Goal: Check status: Check status

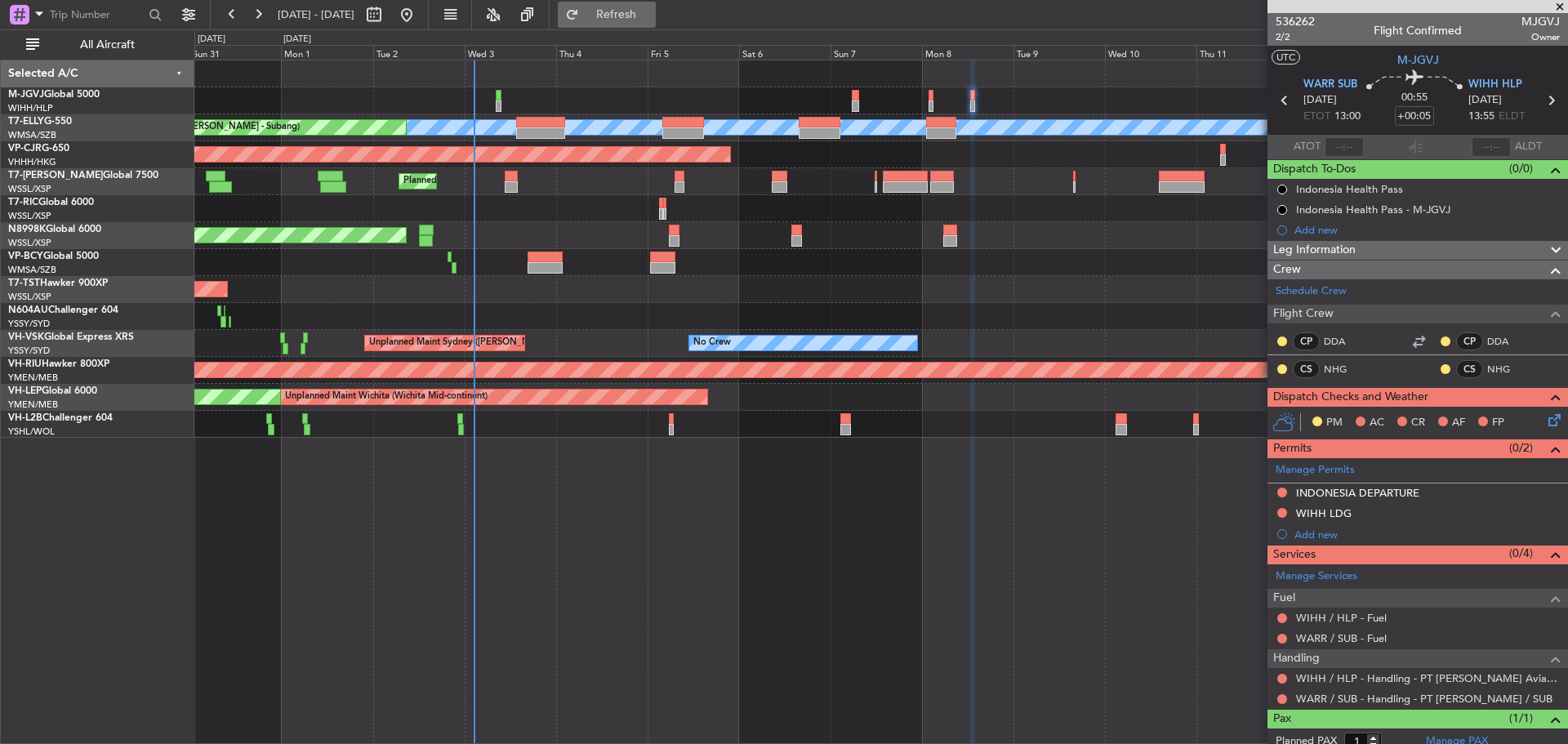
click at [651, 10] on span "Refresh" at bounding box center [616, 15] width 69 height 11
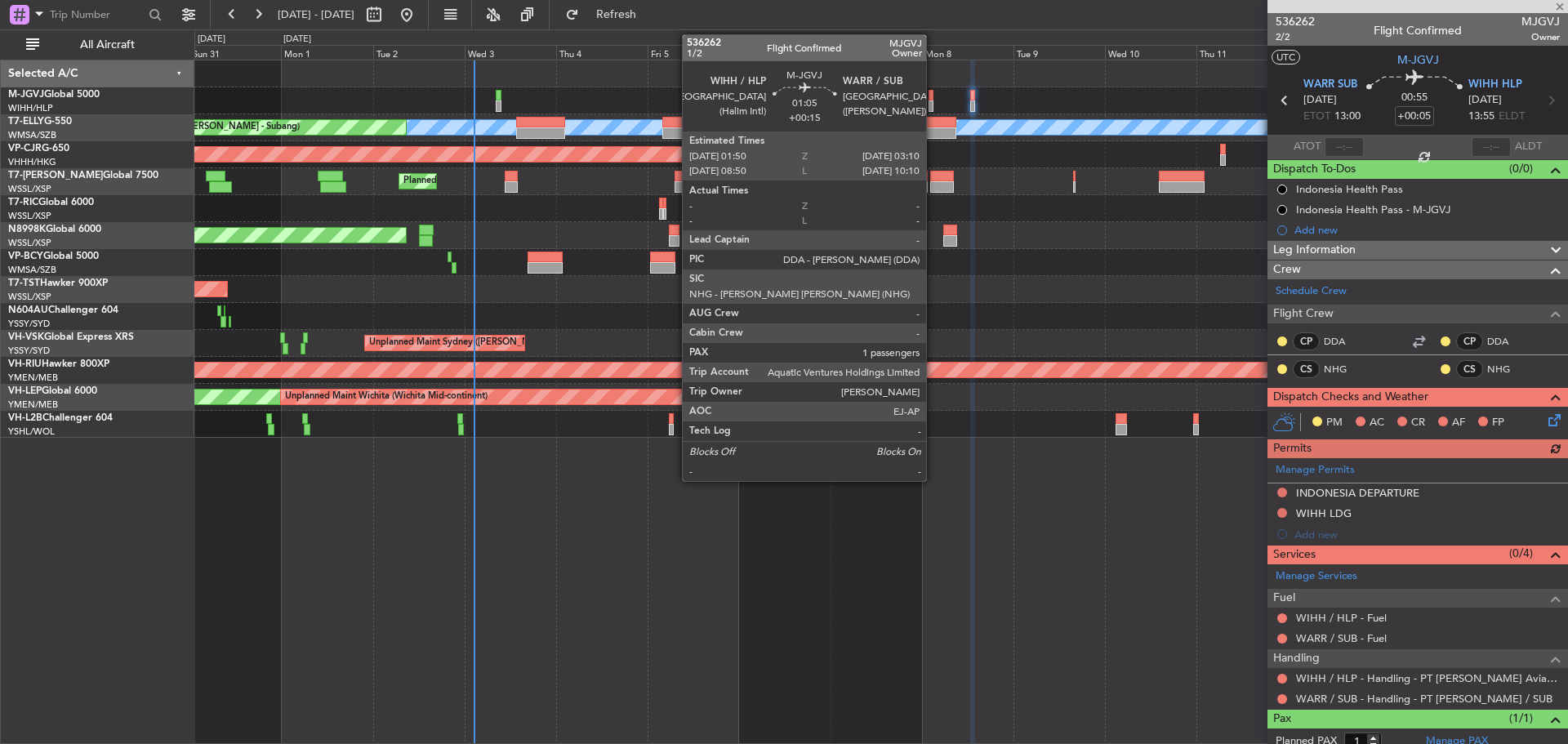
click at [934, 92] on div at bounding box center [931, 96] width 6 height 11
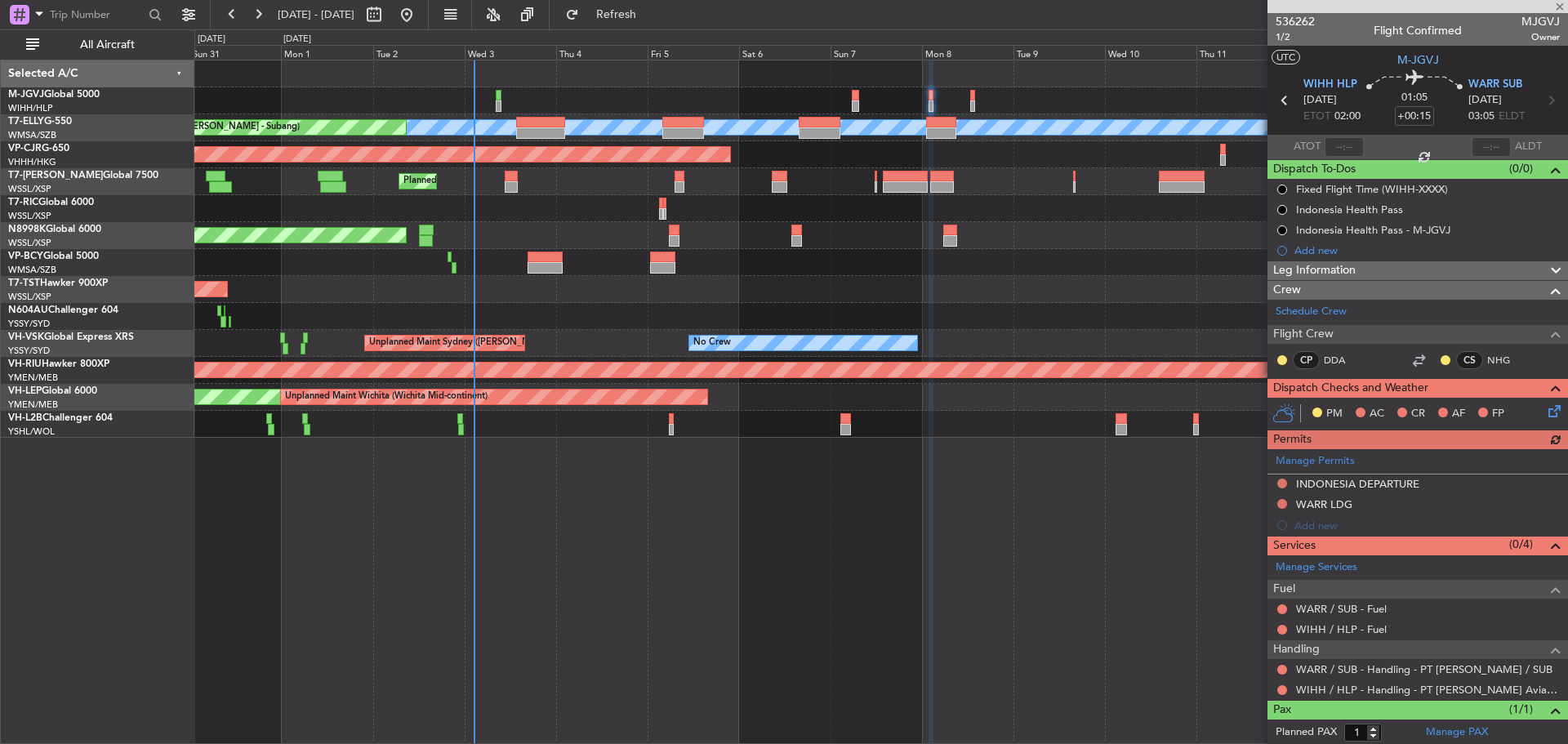
scroll to position [38, 0]
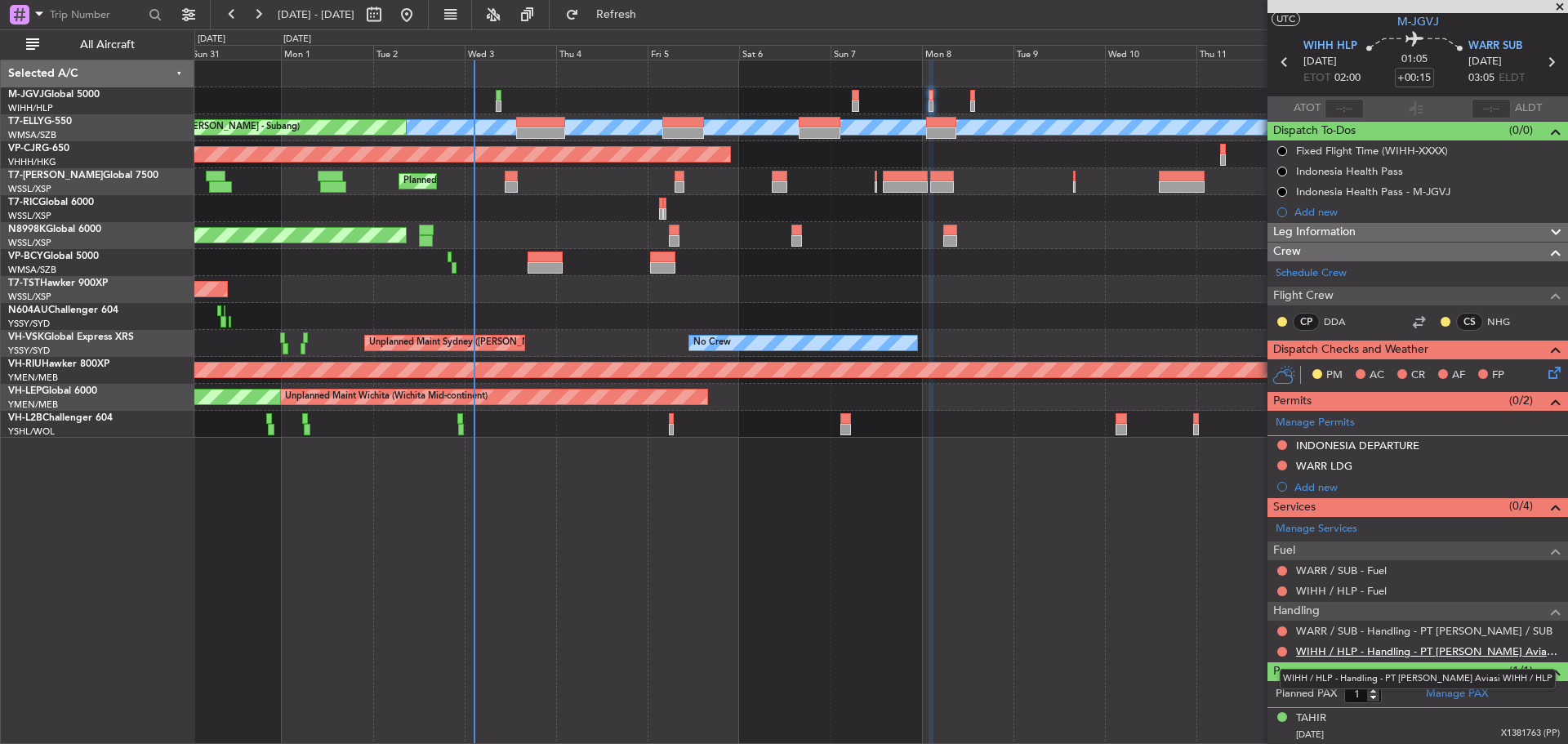
click at [1345, 647] on link "WIHH / HLP - Handling - PT [PERSON_NAME] Aviasi WIHH / HLP" at bounding box center [1427, 651] width 264 height 14
click at [651, 12] on span "Refresh" at bounding box center [616, 15] width 69 height 11
click at [1279, 629] on button at bounding box center [1282, 631] width 10 height 10
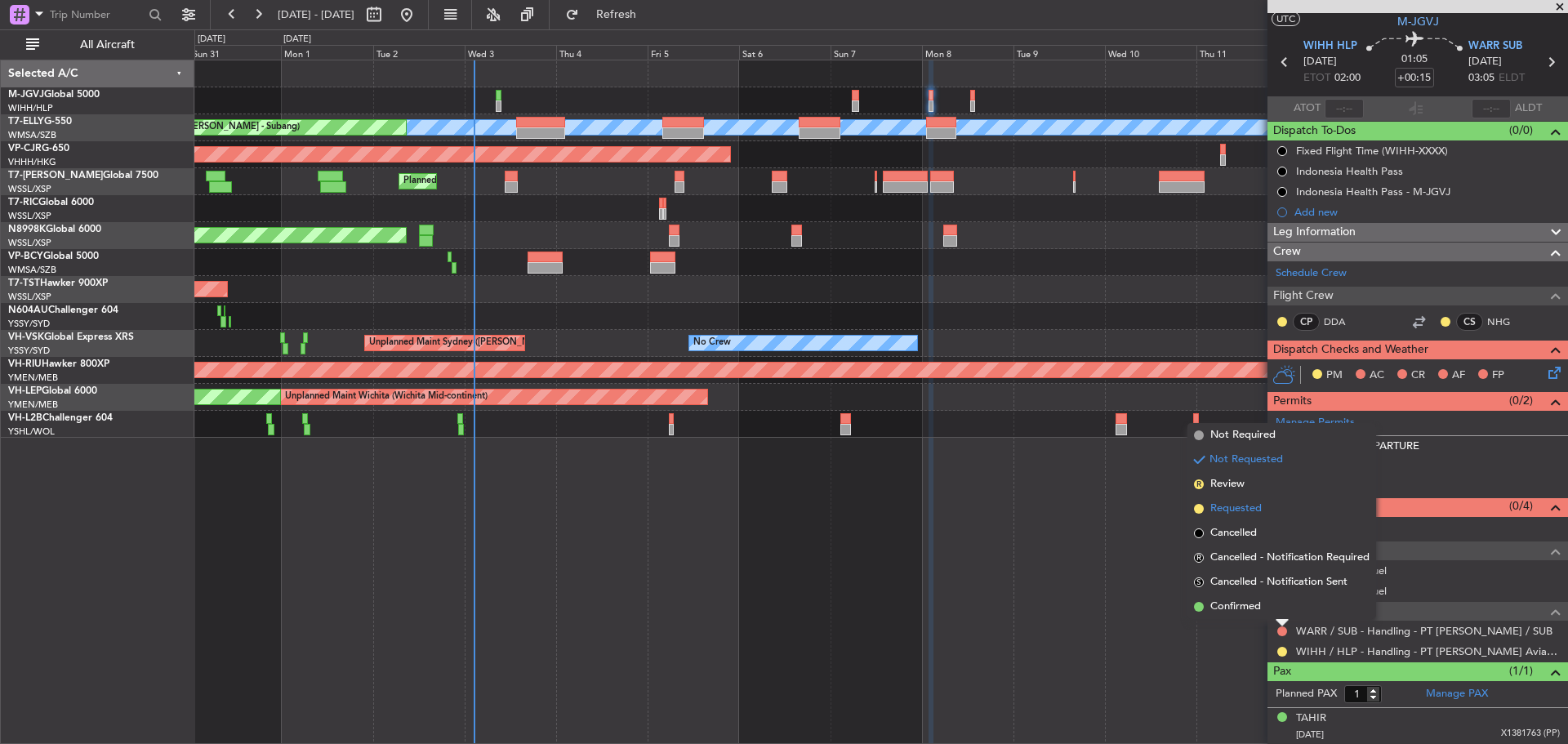
click at [1248, 513] on span "Requested" at bounding box center [1235, 509] width 52 height 16
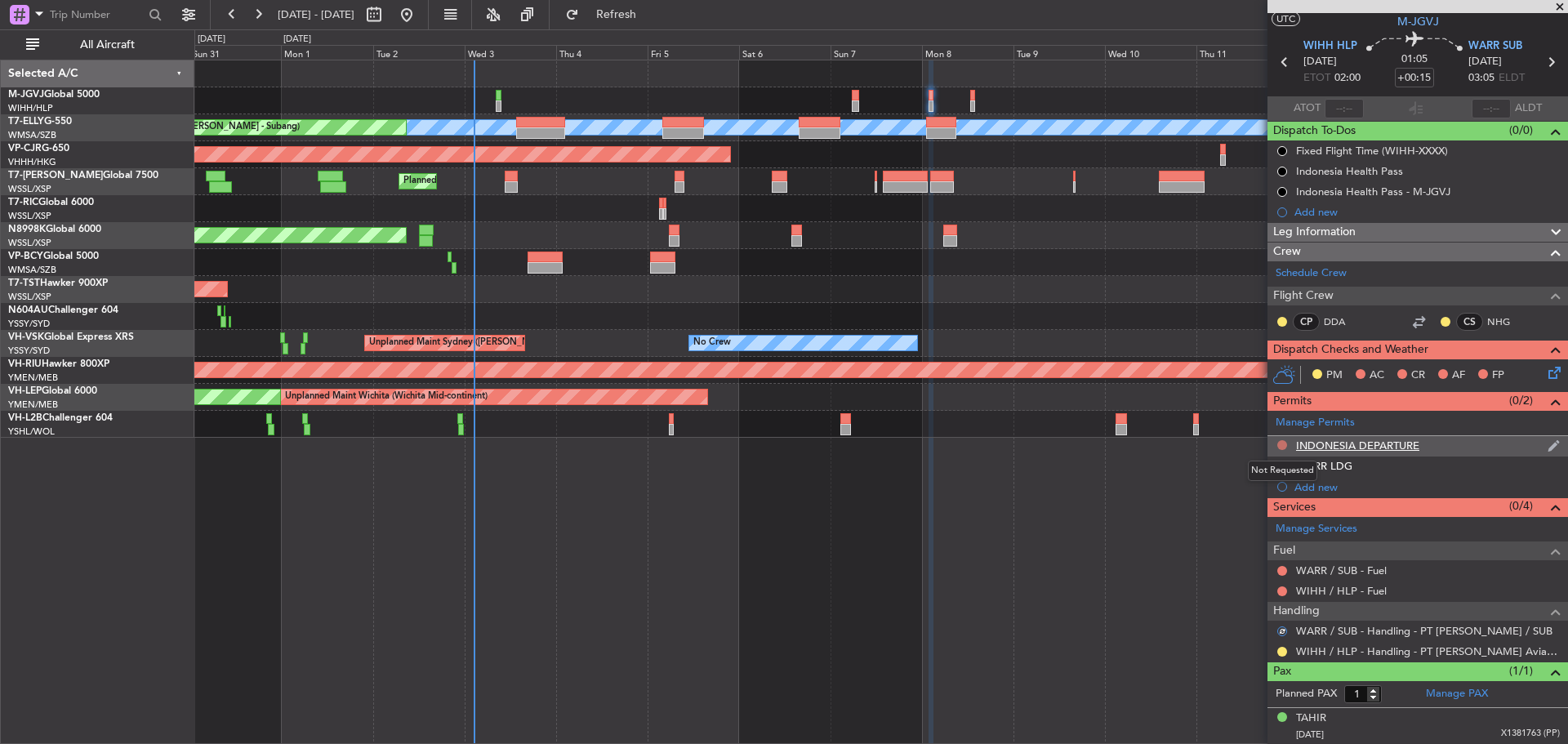
click at [1279, 442] on button at bounding box center [1282, 445] width 10 height 10
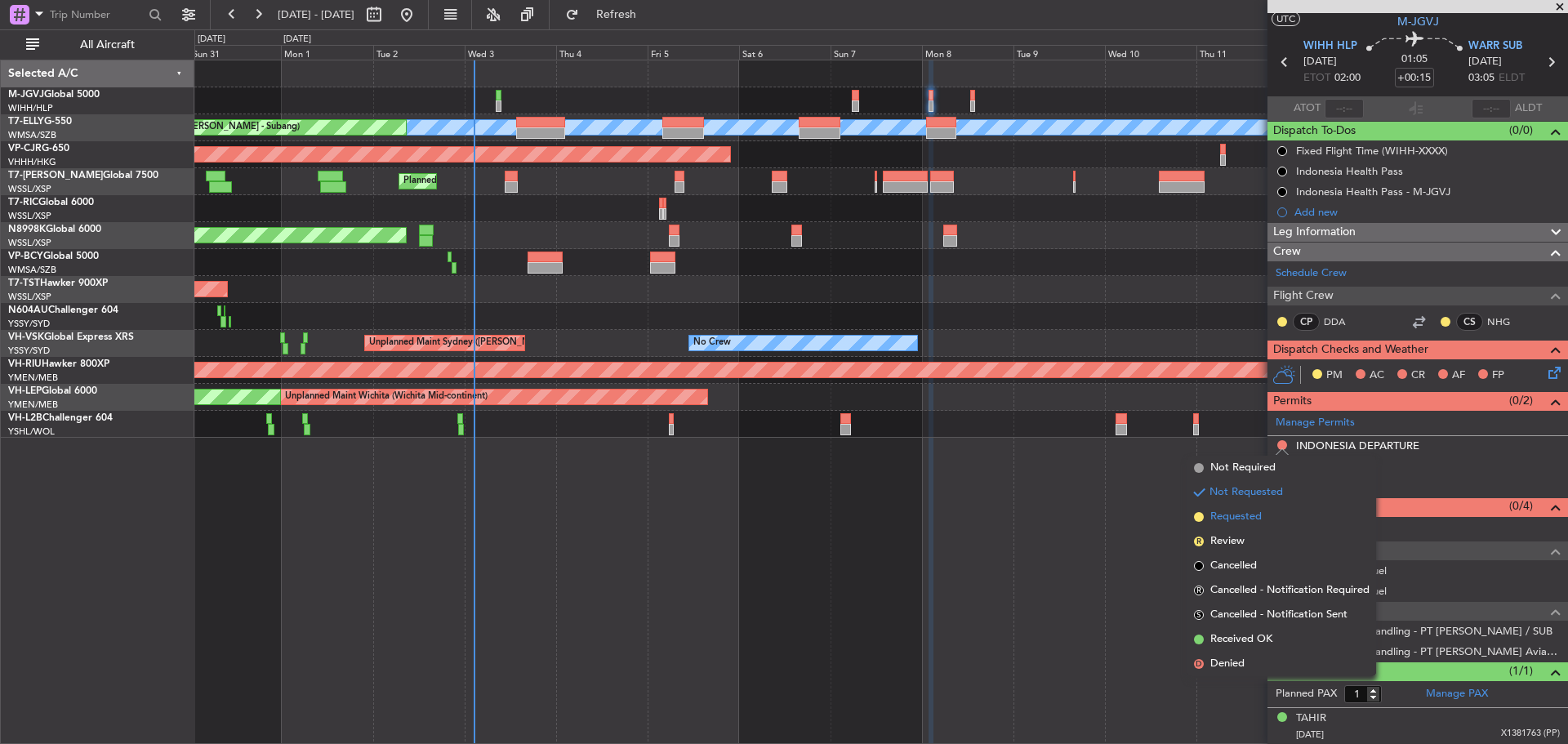
click at [1270, 513] on li "Requested" at bounding box center [1281, 517] width 189 height 25
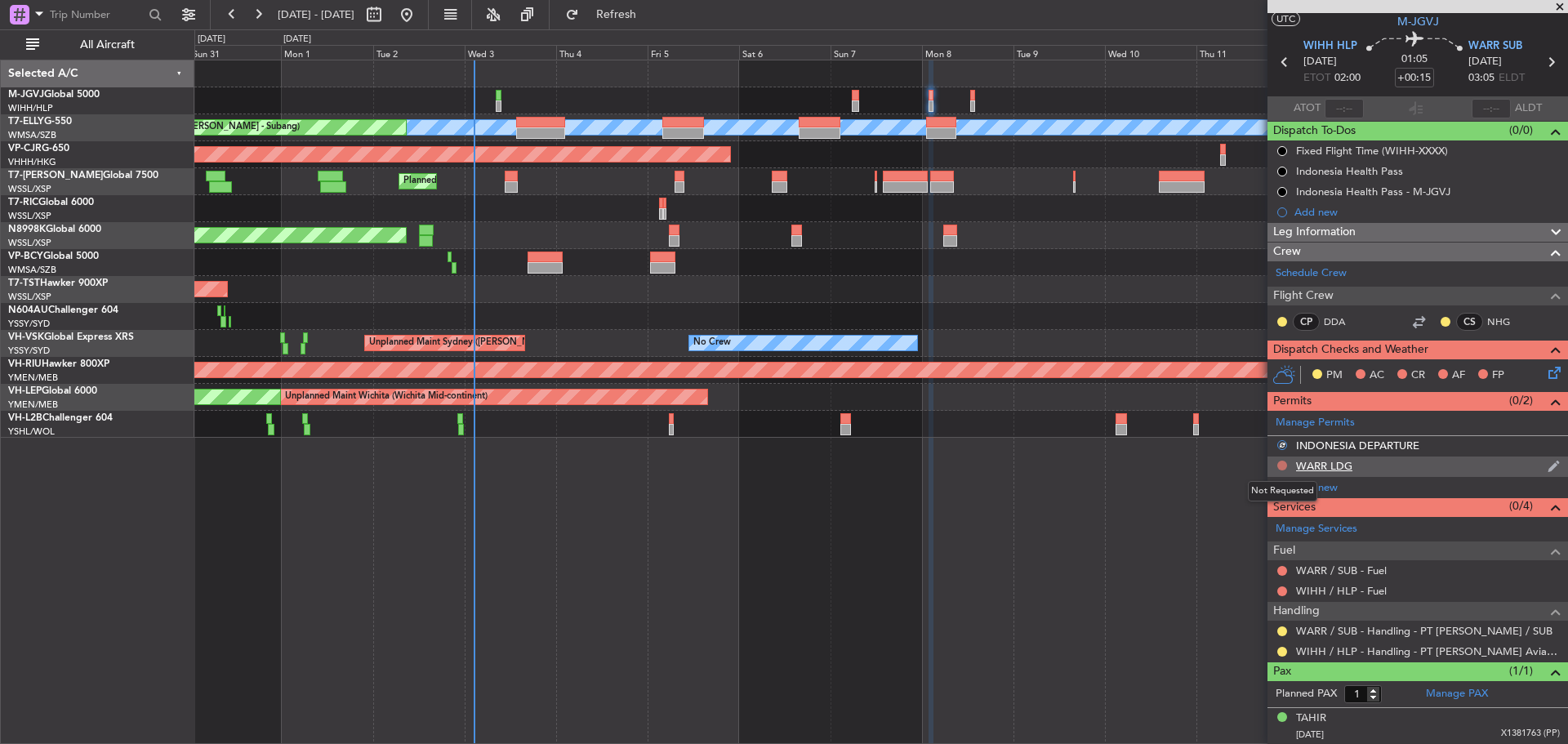
click at [1282, 464] on button at bounding box center [1282, 465] width 10 height 10
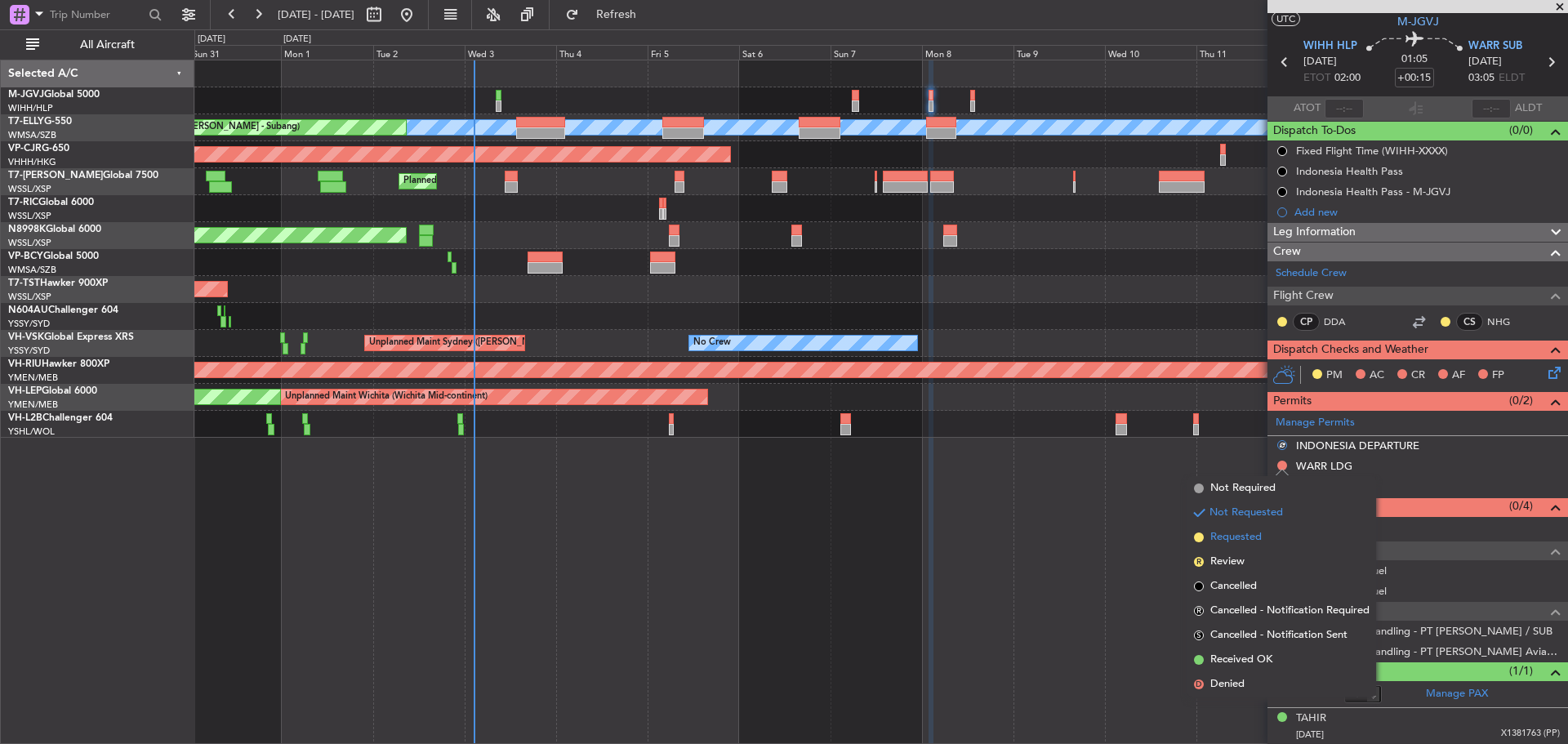
click at [1269, 534] on li "Requested" at bounding box center [1281, 537] width 189 height 25
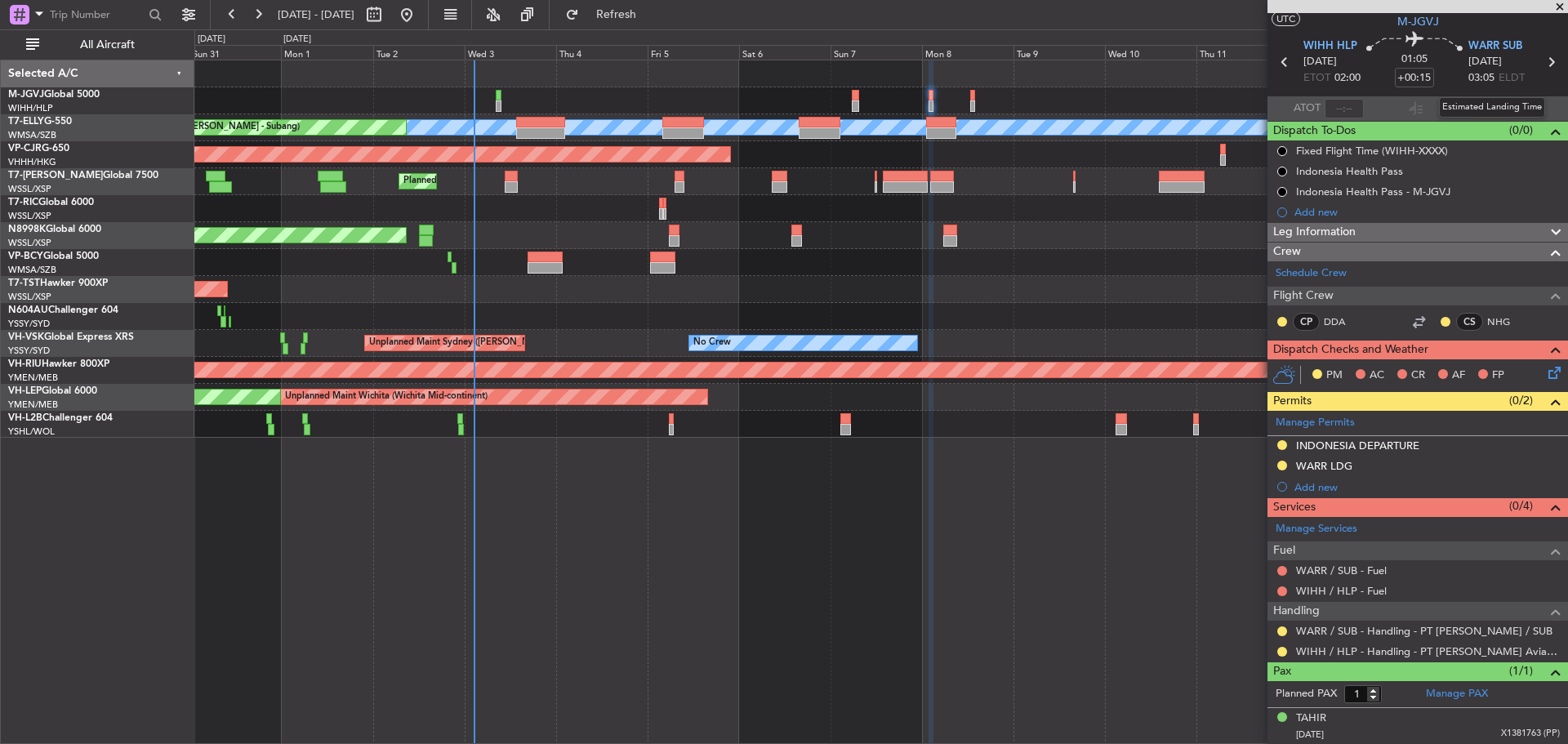
scroll to position [0, 0]
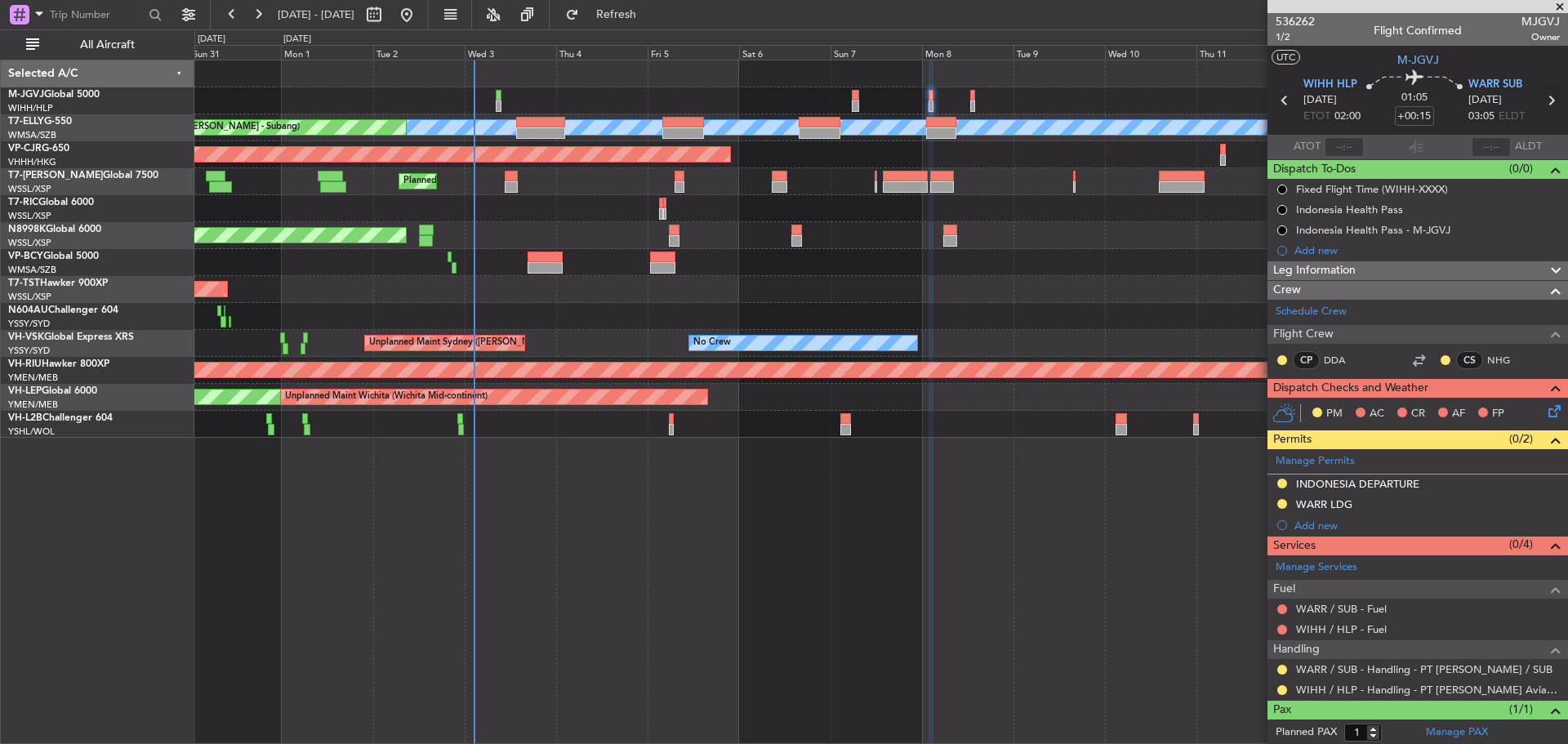
click at [1543, 99] on icon at bounding box center [1551, 101] width 21 height 21
type input "+00:05"
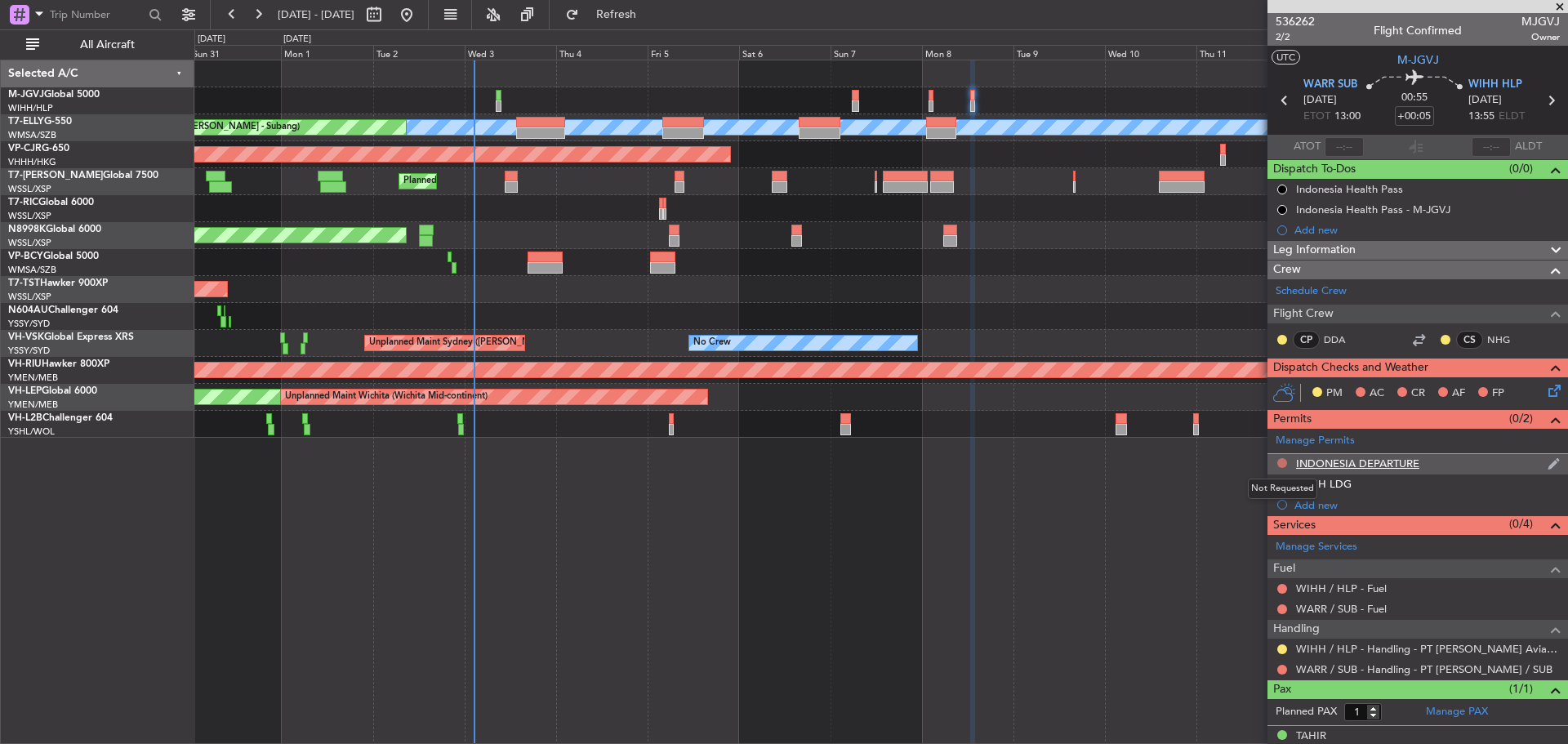
click at [1279, 463] on button at bounding box center [1282, 463] width 10 height 10
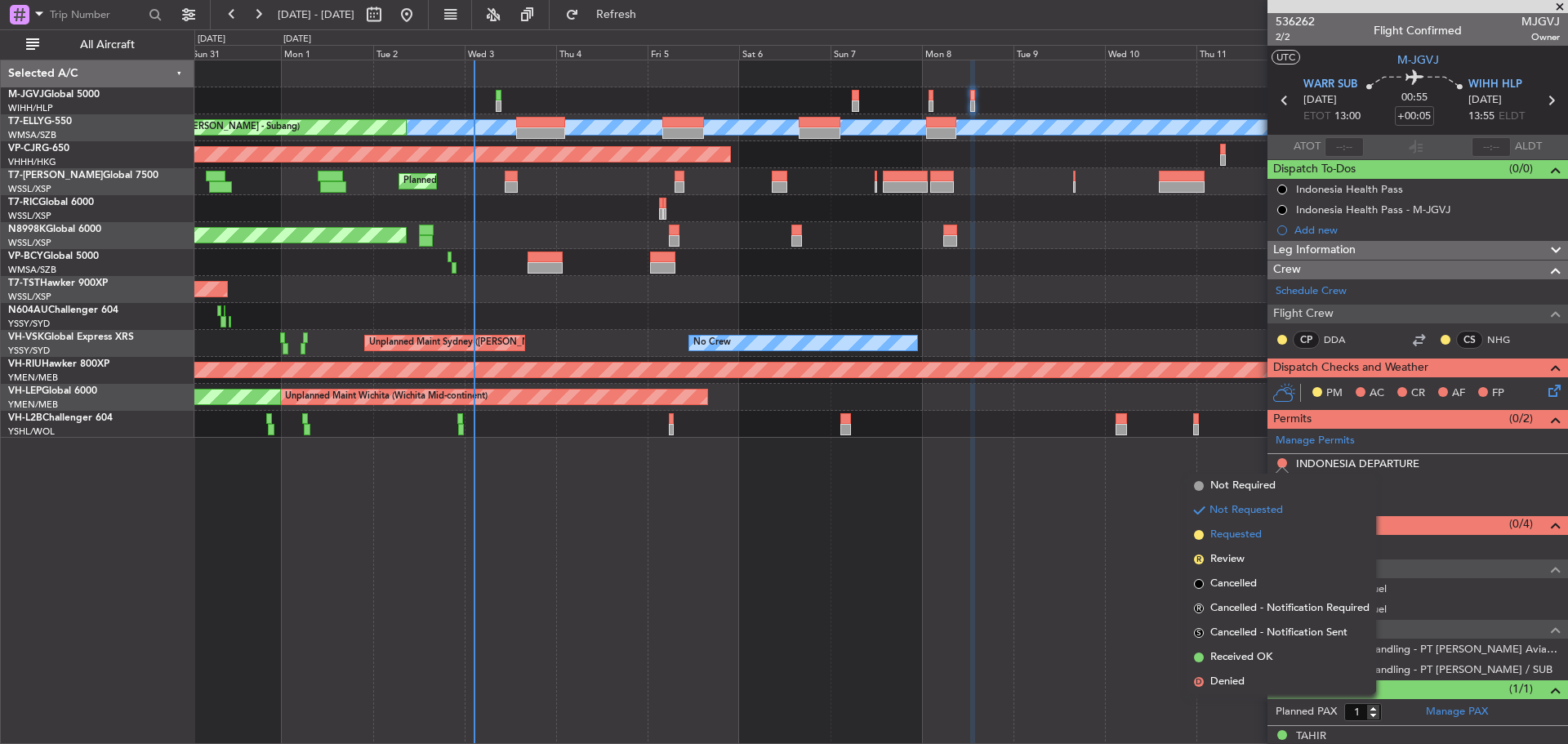
click at [1269, 534] on li "Requested" at bounding box center [1281, 535] width 189 height 25
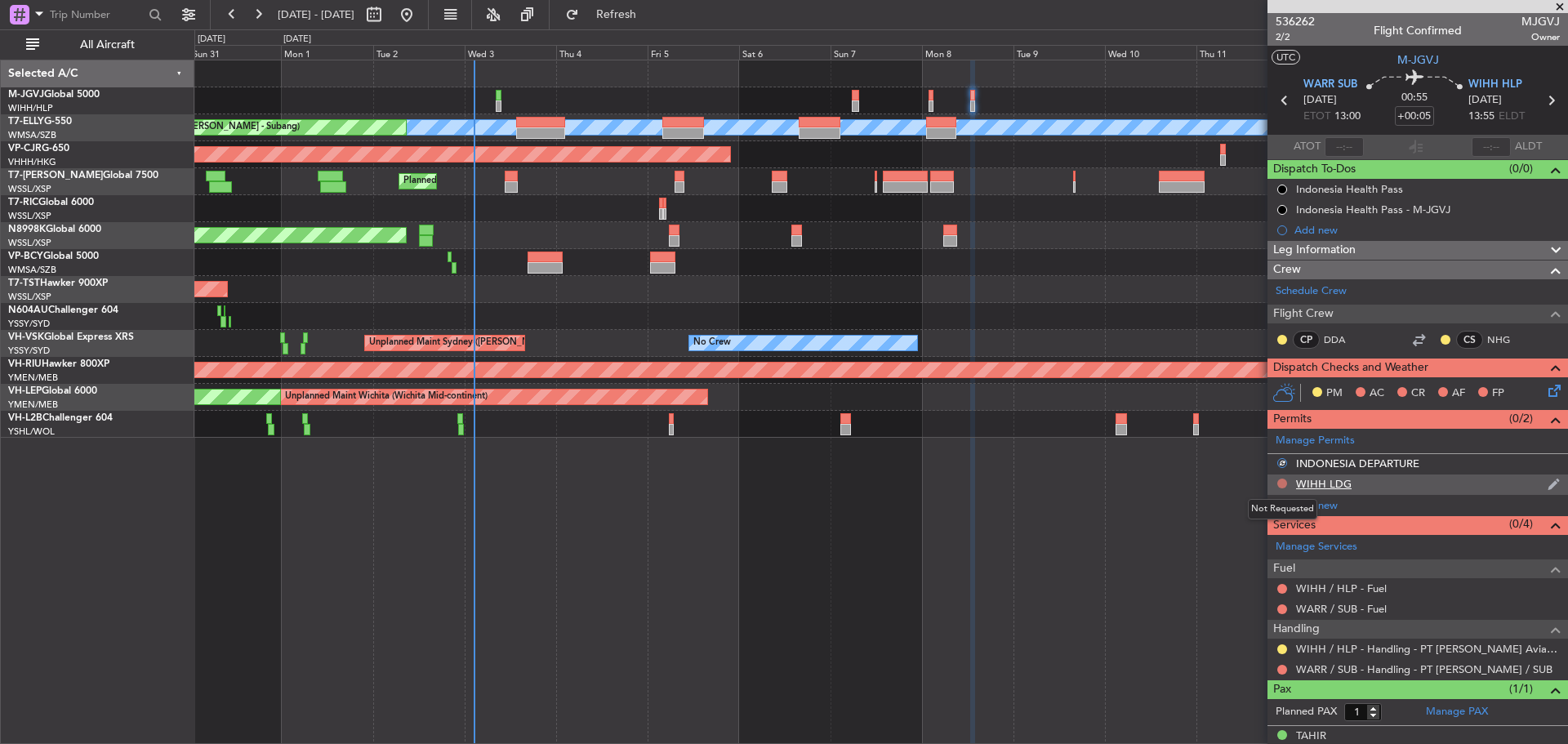
click at [1281, 484] on button at bounding box center [1282, 483] width 10 height 10
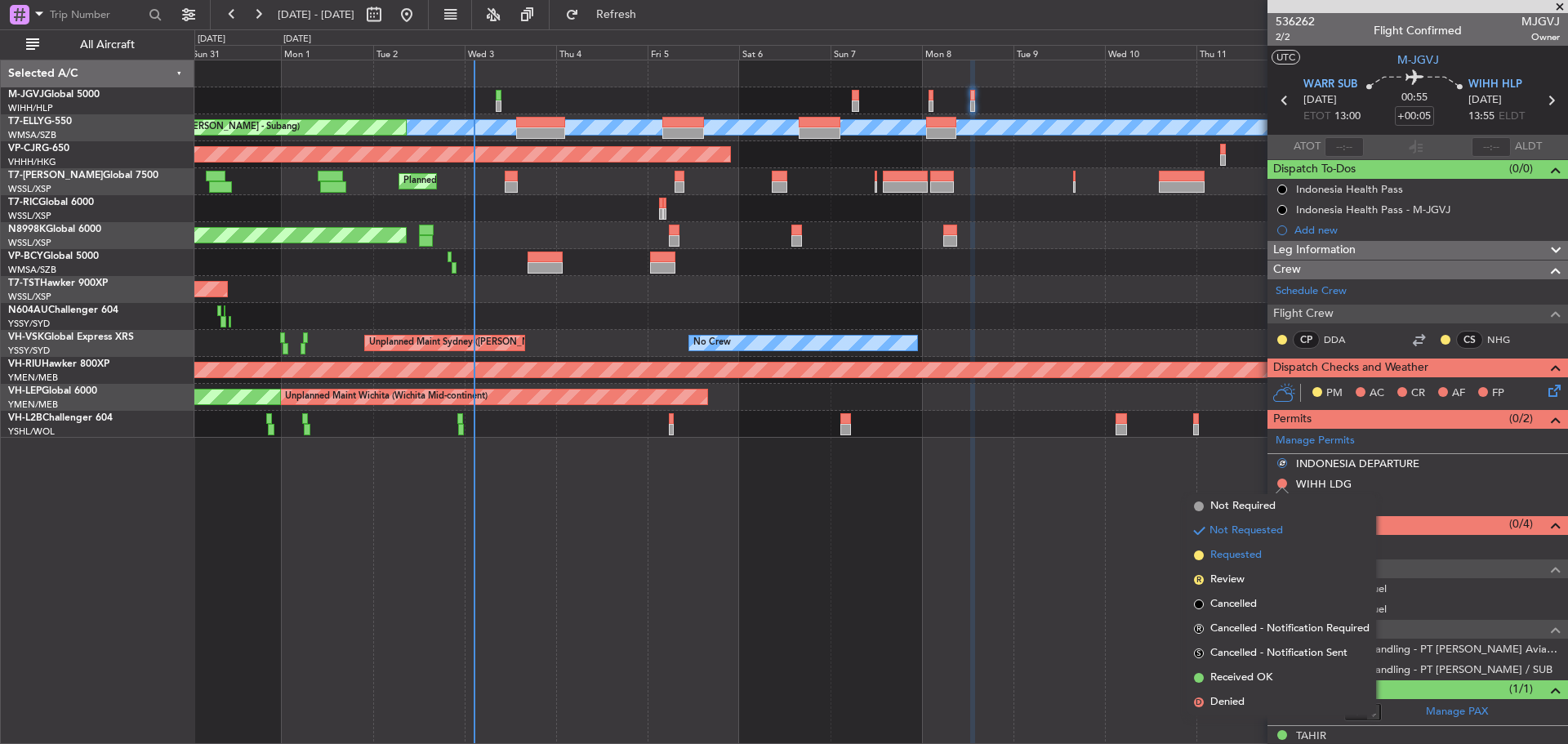
click at [1269, 550] on li "Requested" at bounding box center [1281, 555] width 189 height 25
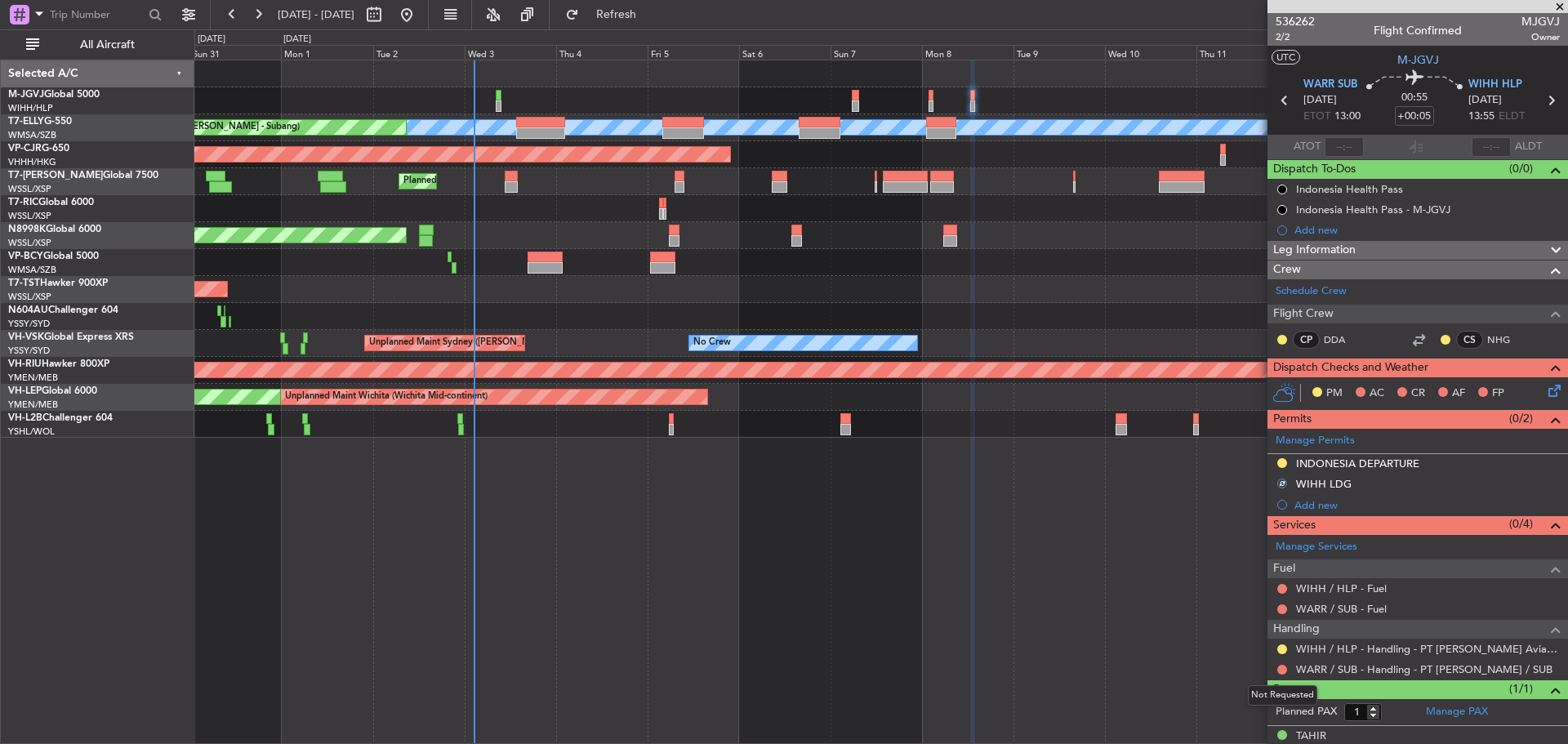
click at [1281, 674] on mat-tooltip-component "Not Requested" at bounding box center [1282, 695] width 92 height 43
click at [1280, 670] on button at bounding box center [1282, 670] width 10 height 10
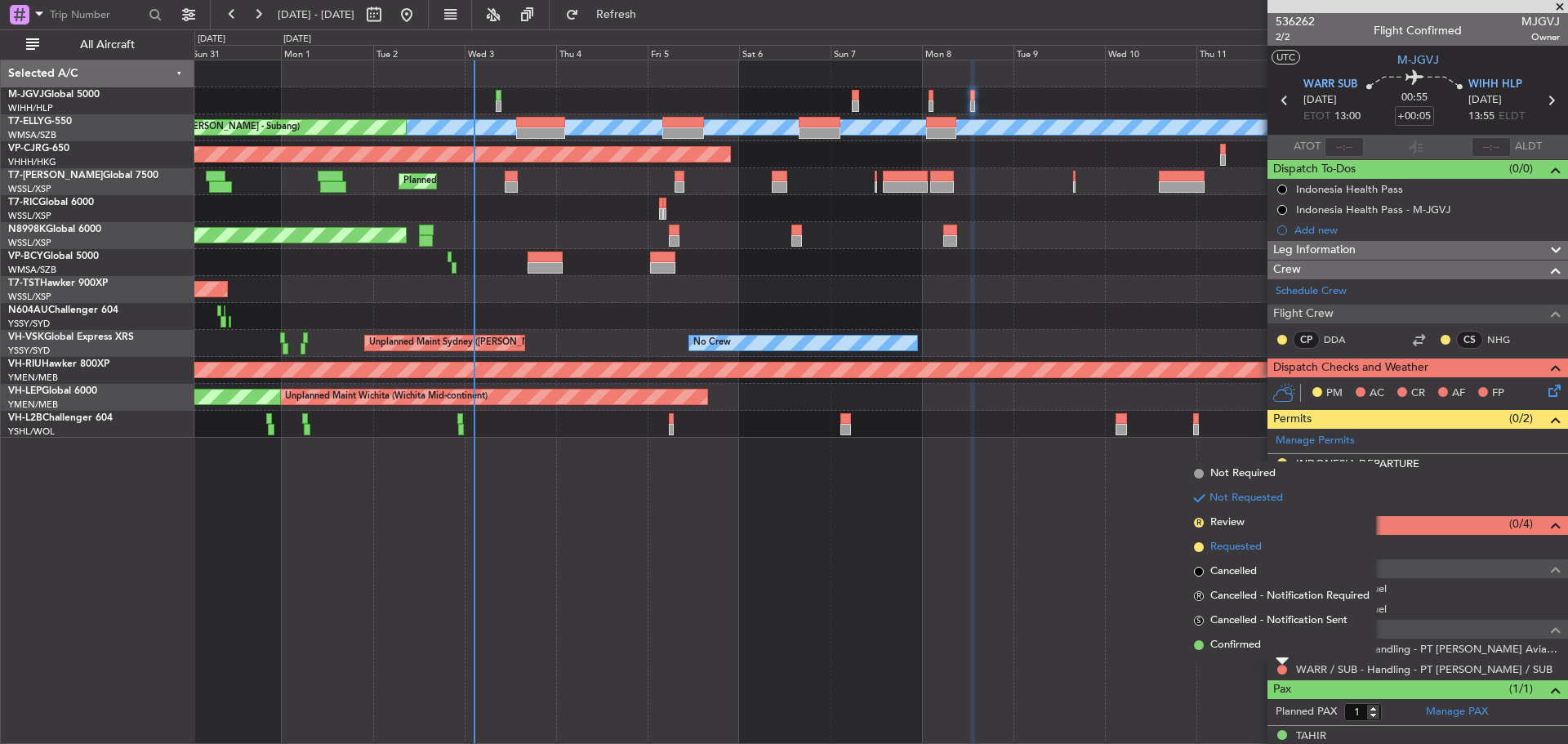
click at [1240, 544] on span "Requested" at bounding box center [1235, 547] width 52 height 16
